Goal: Complete application form: Complete application form

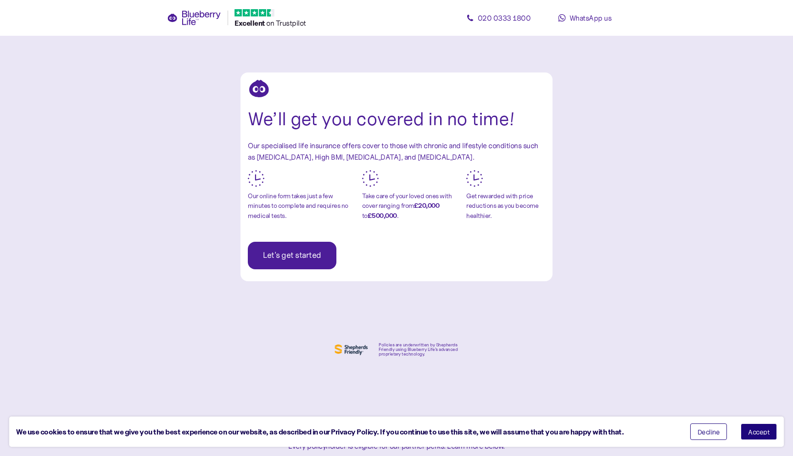
click at [763, 434] on span "Accept" at bounding box center [759, 431] width 22 height 6
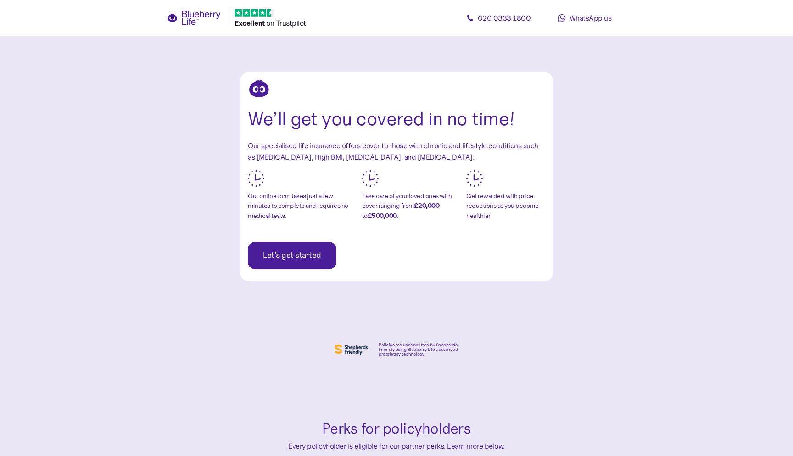
click at [280, 249] on span "Let's get started" at bounding box center [292, 255] width 58 height 27
click at [296, 257] on span "Let's get started" at bounding box center [292, 255] width 58 height 27
